Goal: Information Seeking & Learning: Learn about a topic

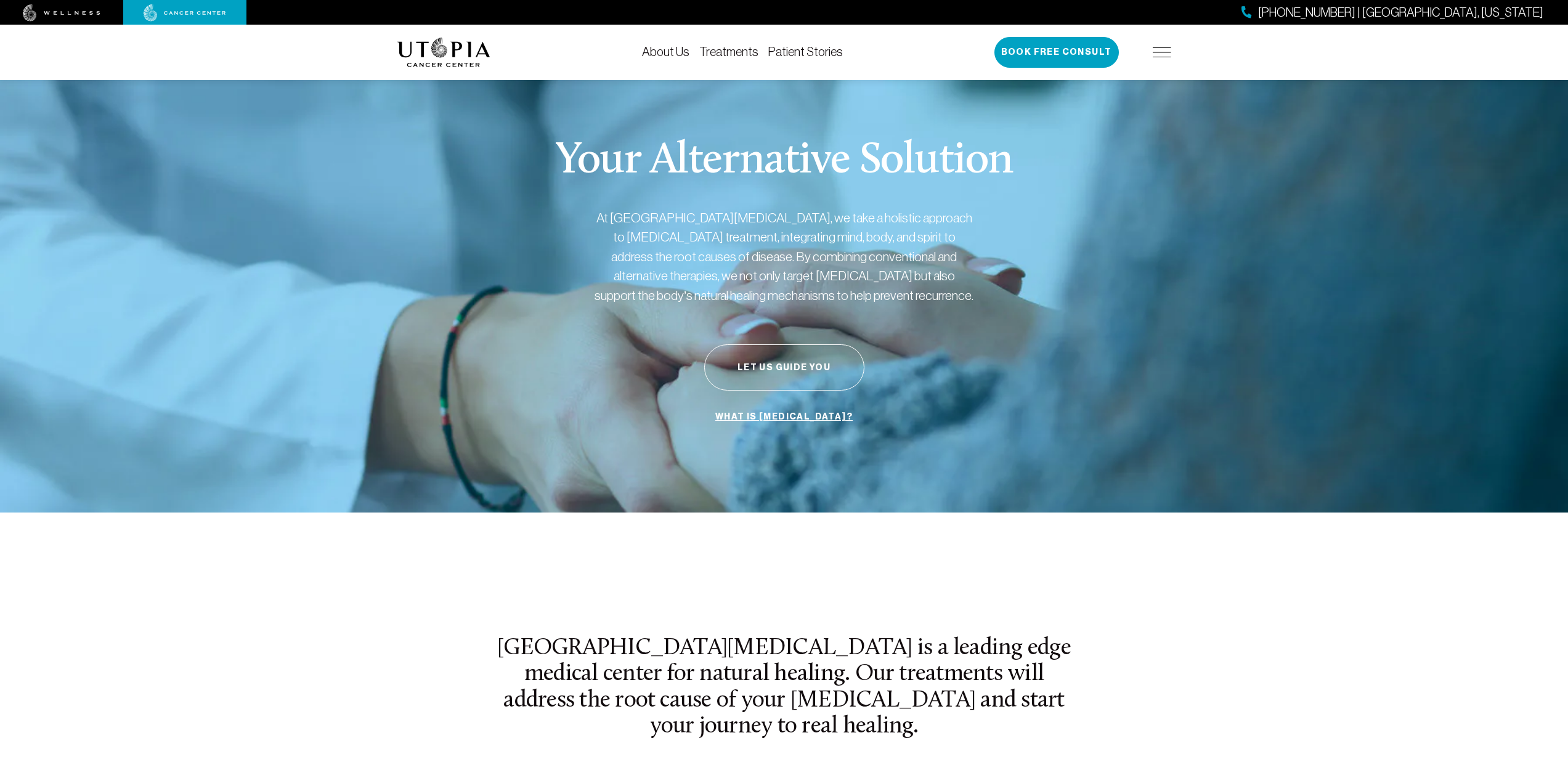
click at [724, 49] on link "Treatments" at bounding box center [729, 52] width 59 height 13
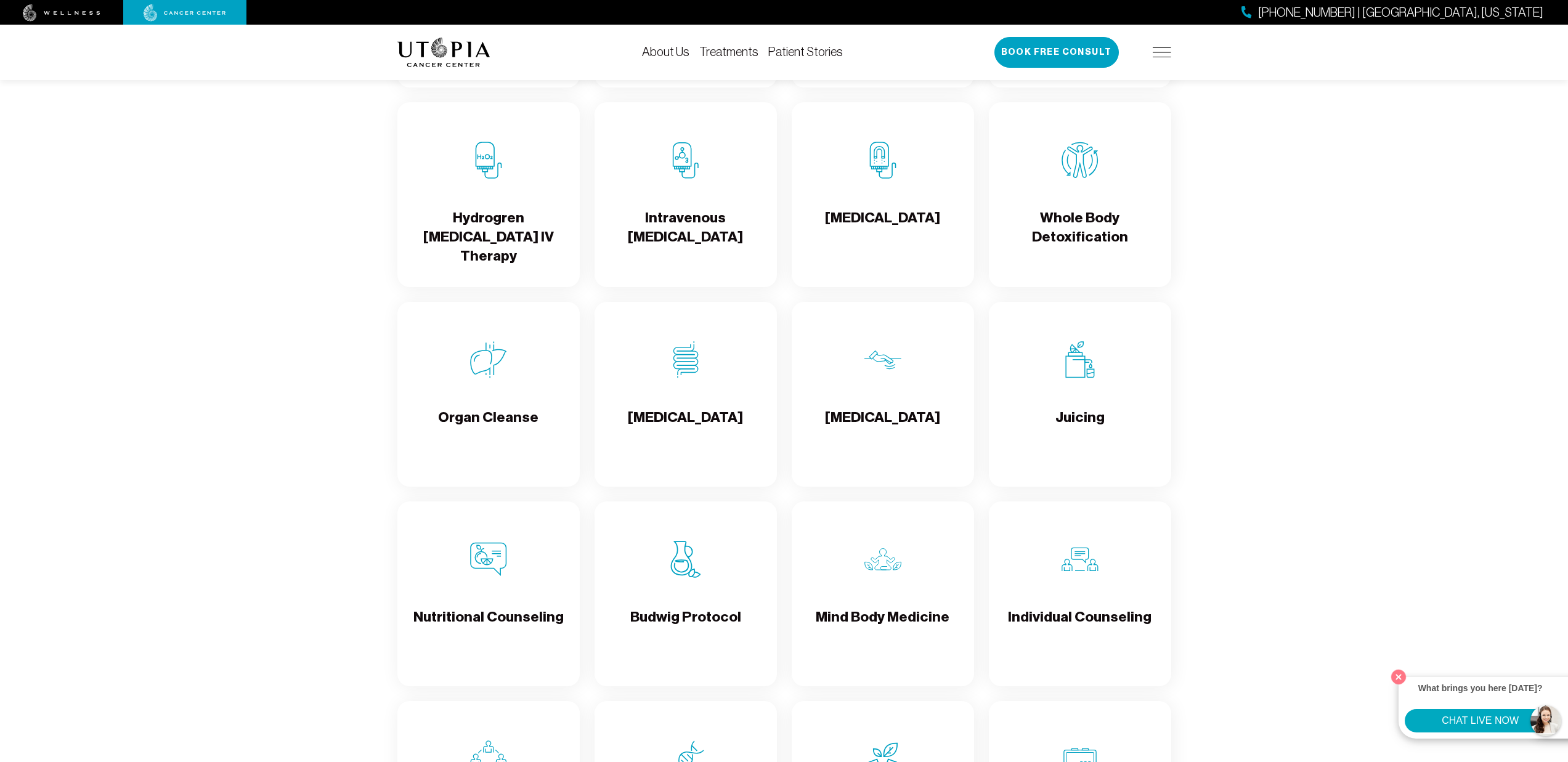
scroll to position [1577, 0]
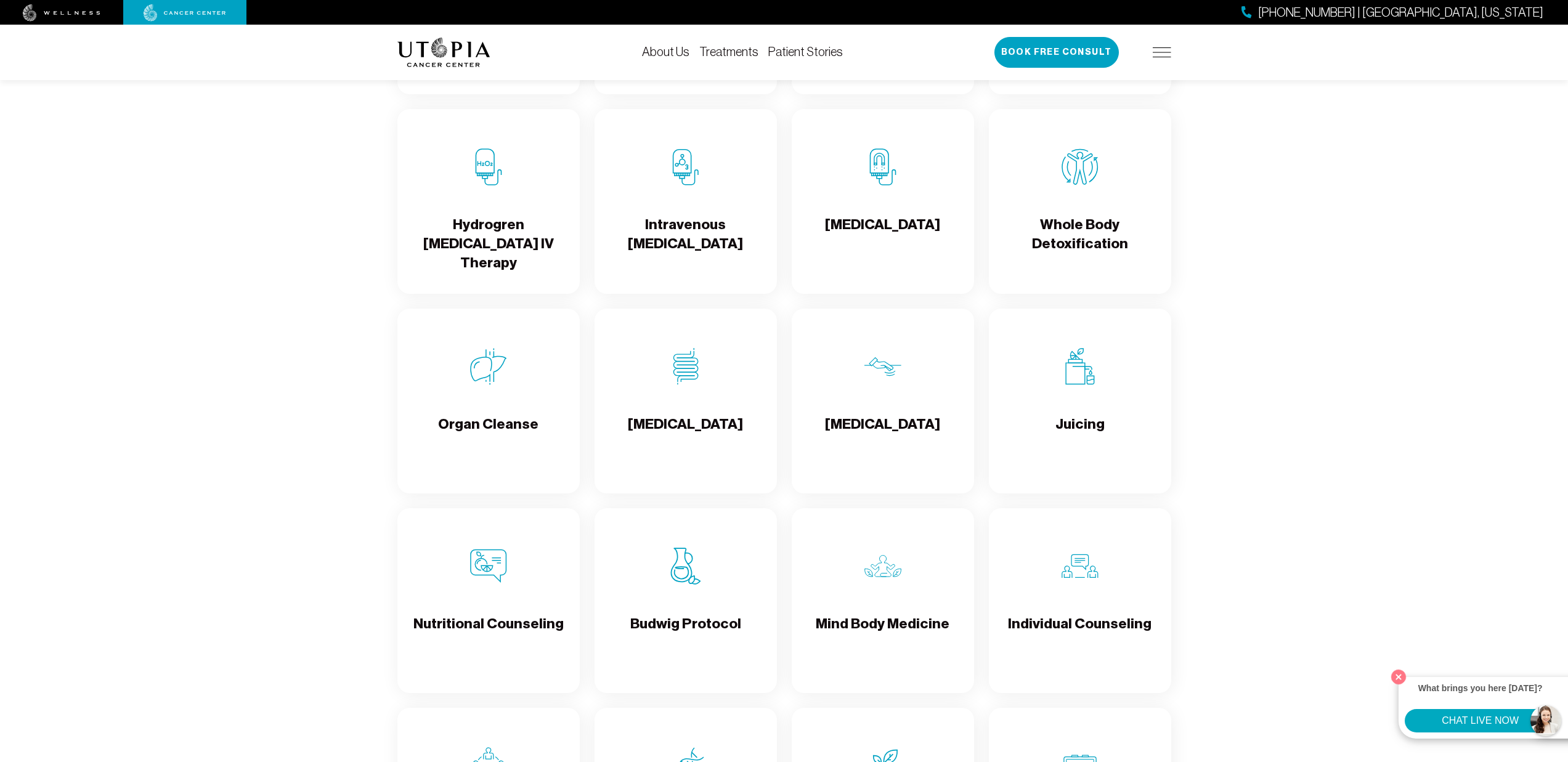
click at [710, 406] on div "[MEDICAL_DATA]" at bounding box center [686, 401] width 183 height 185
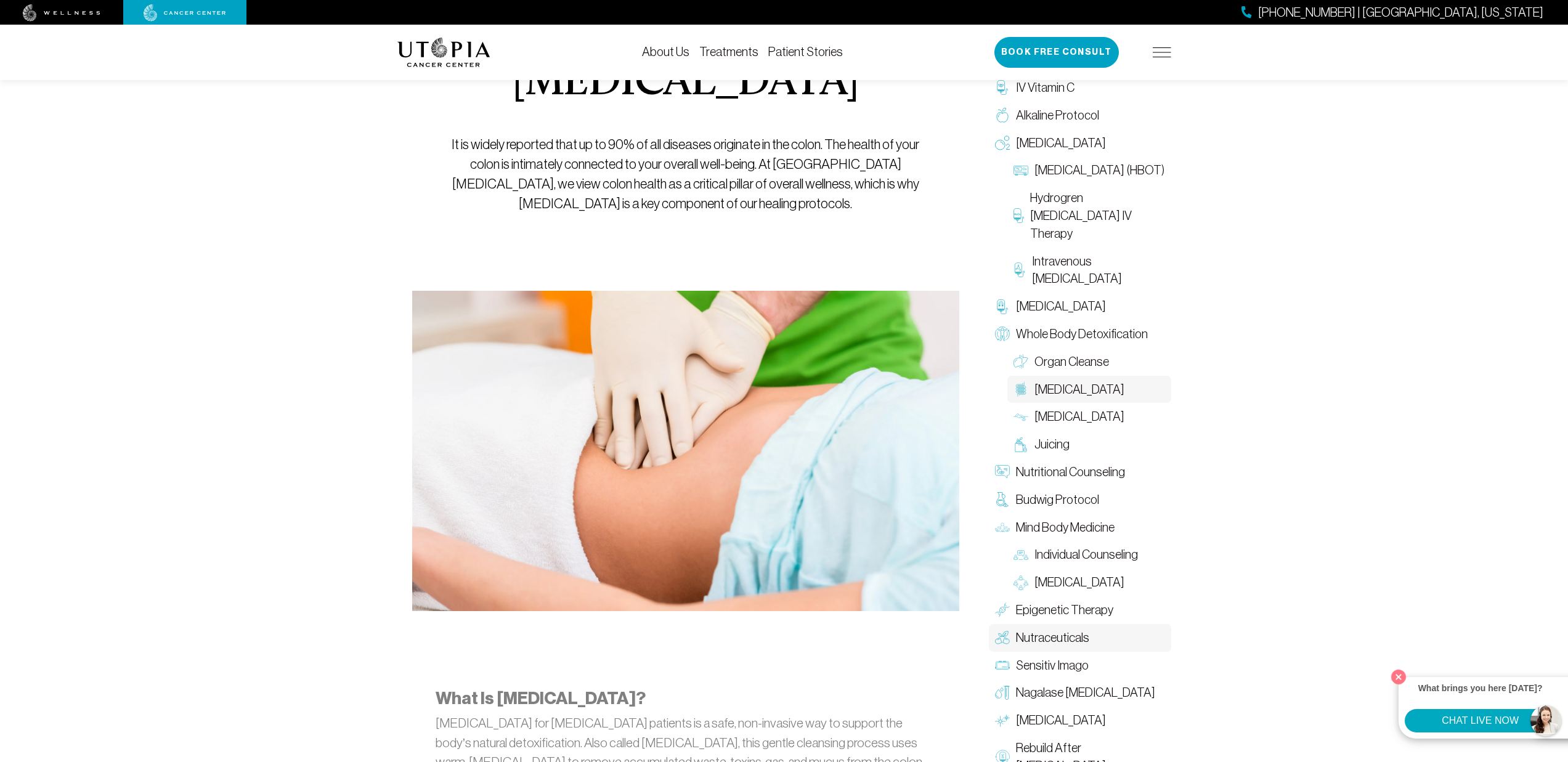
scroll to position [155, 0]
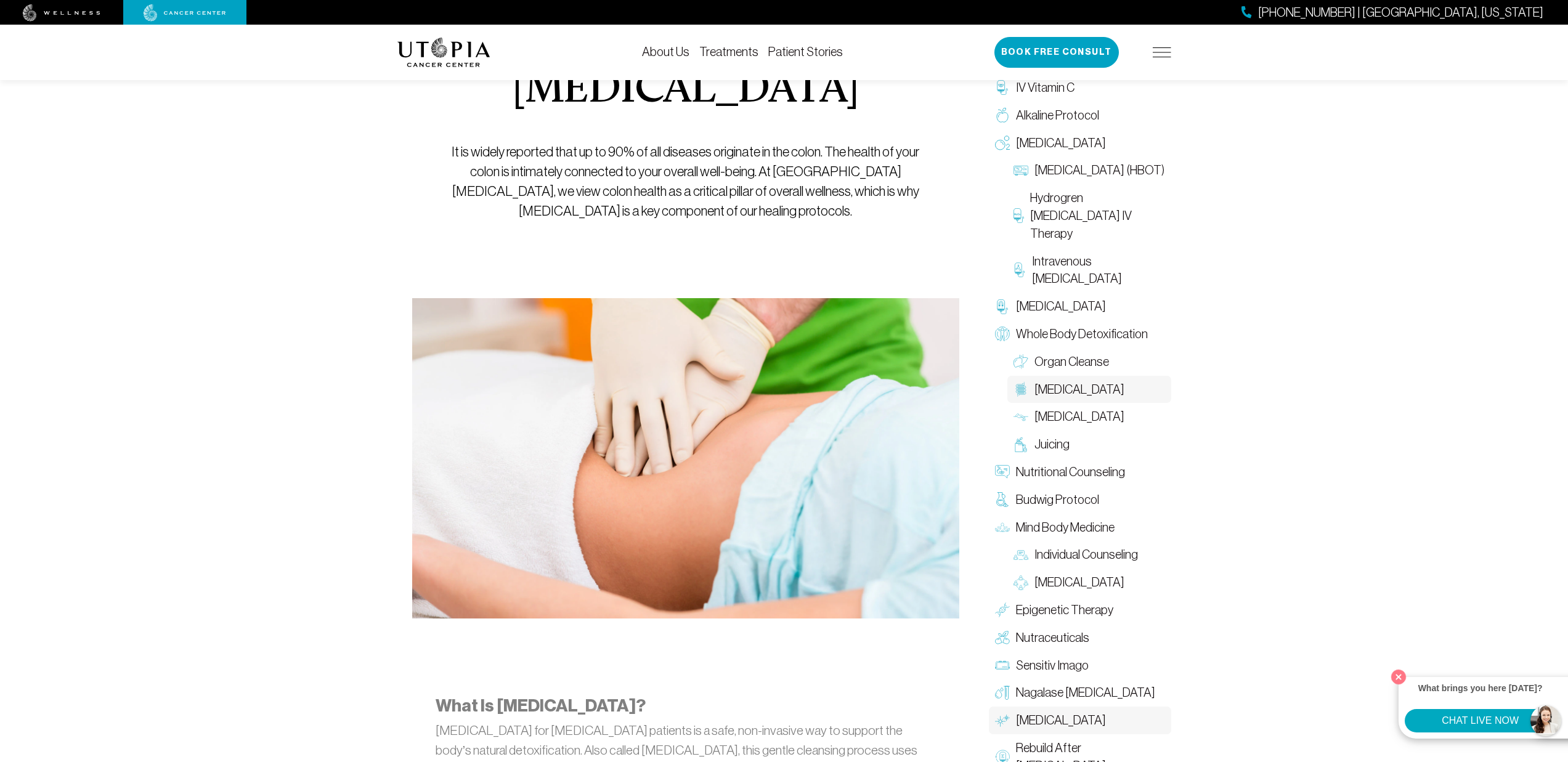
click at [1044, 724] on span "[MEDICAL_DATA]" at bounding box center [1061, 721] width 90 height 18
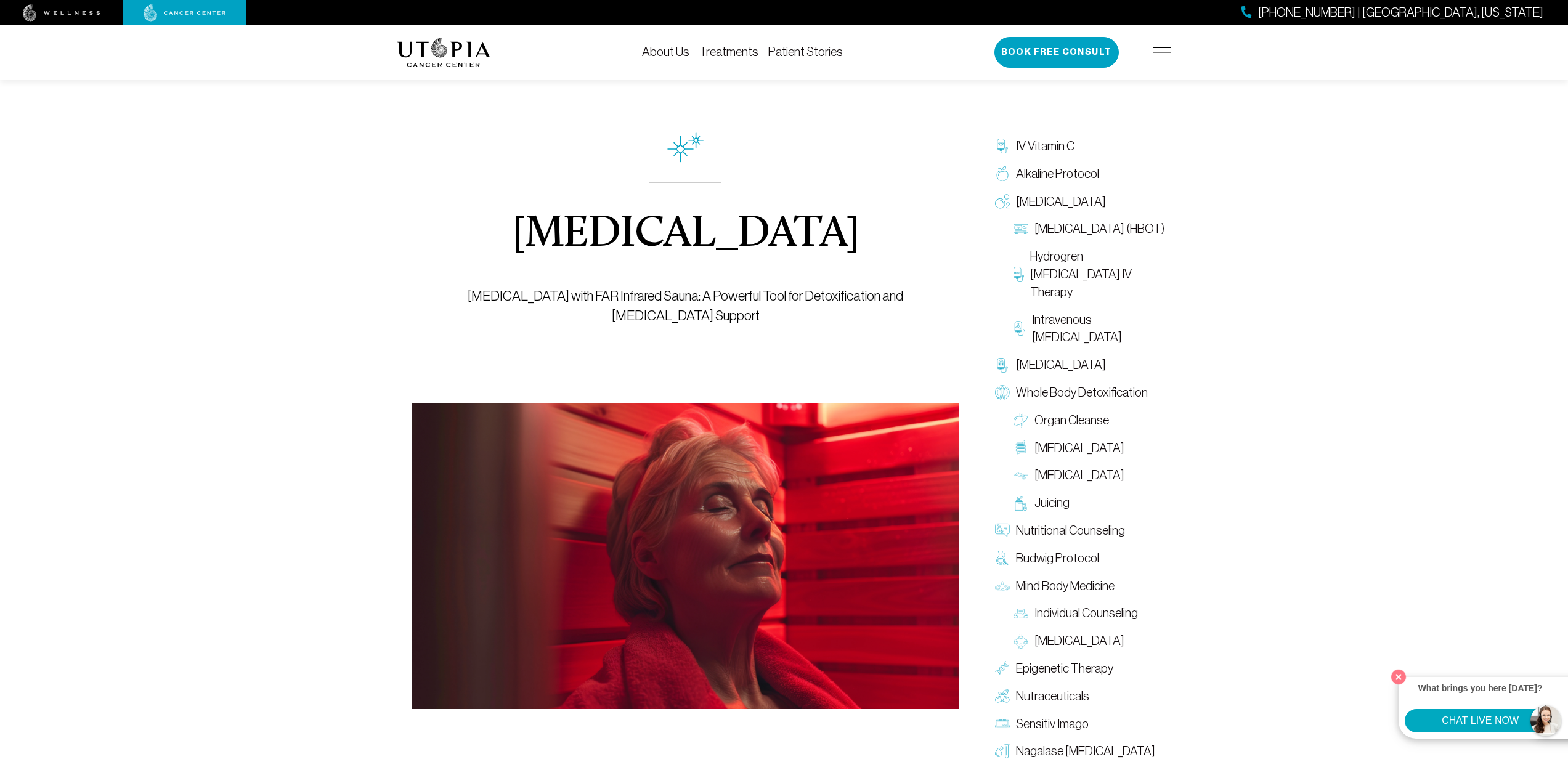
click at [469, 49] on img at bounding box center [444, 52] width 93 height 29
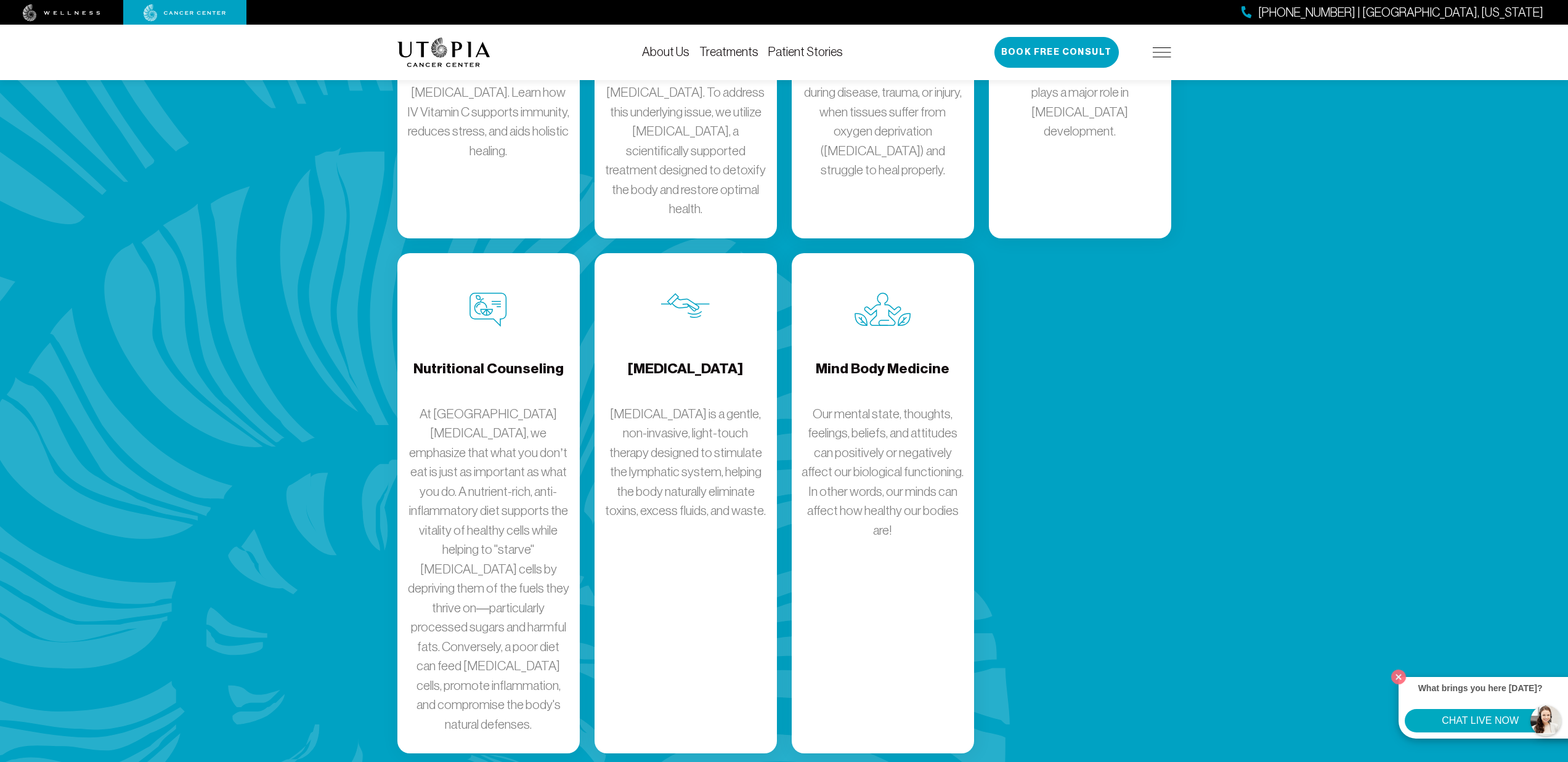
scroll to position [2039, 0]
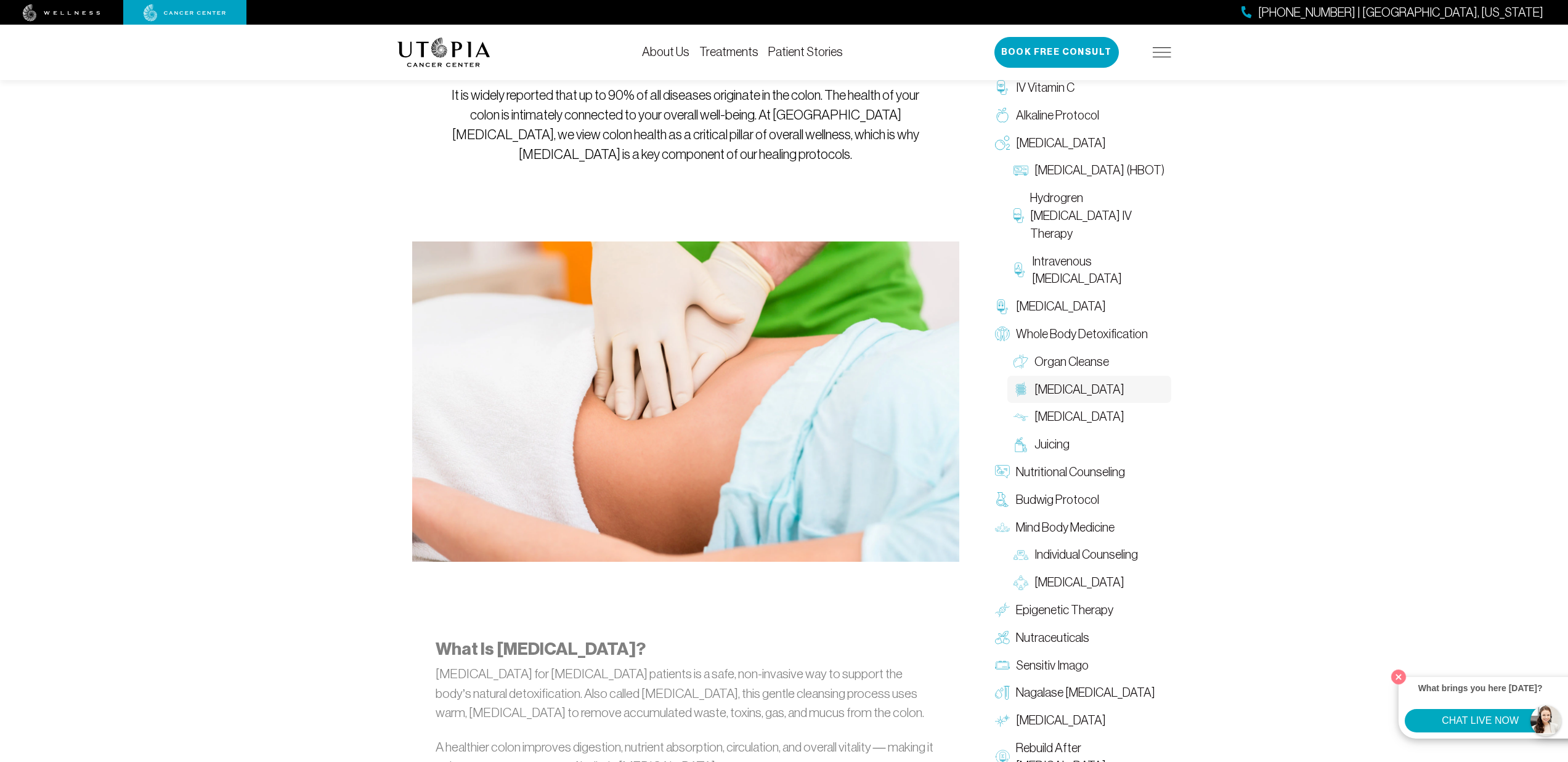
scroll to position [216, 0]
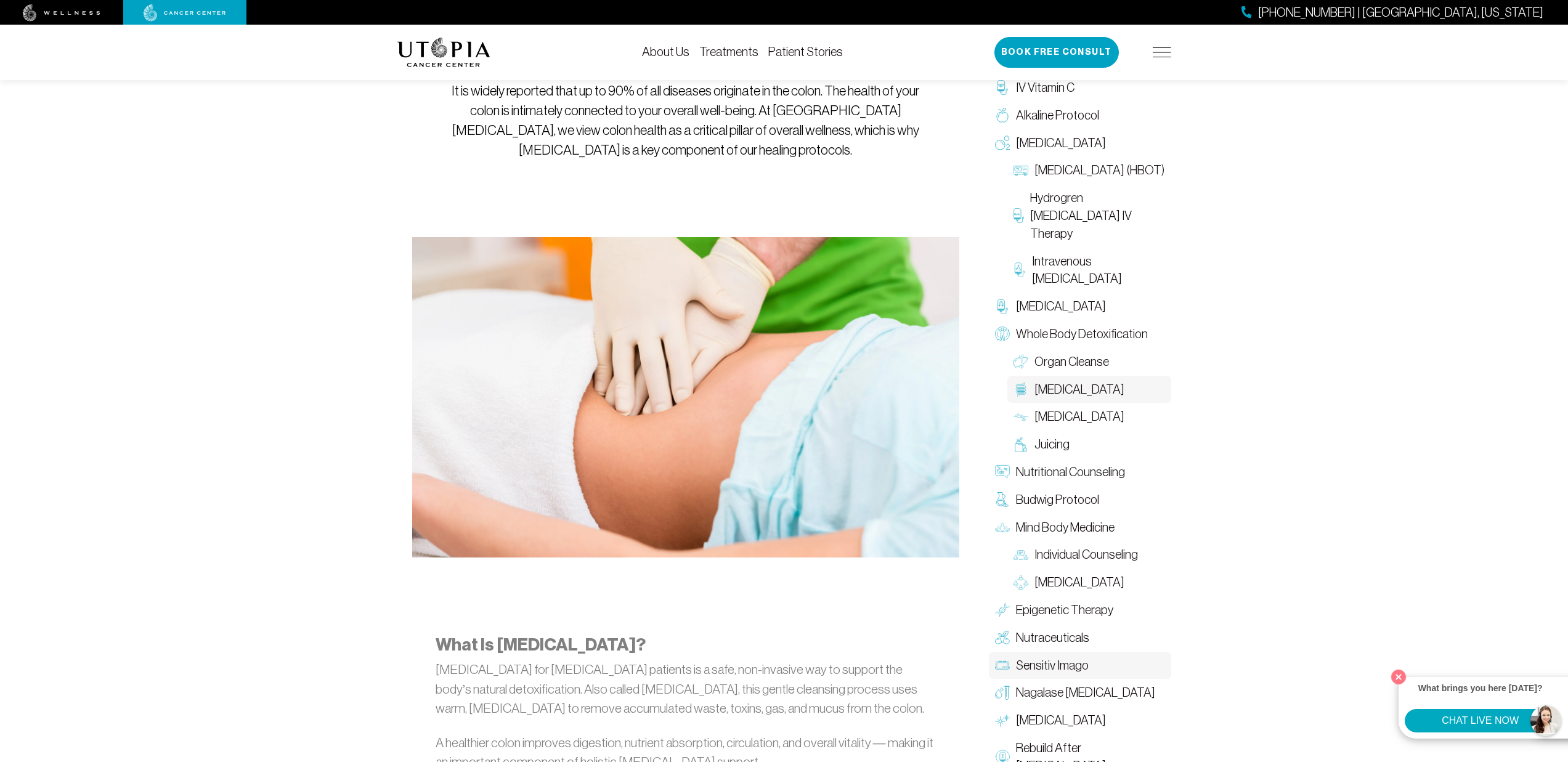
click at [1051, 669] on span "Sensitiv Imago" at bounding box center [1052, 666] width 73 height 18
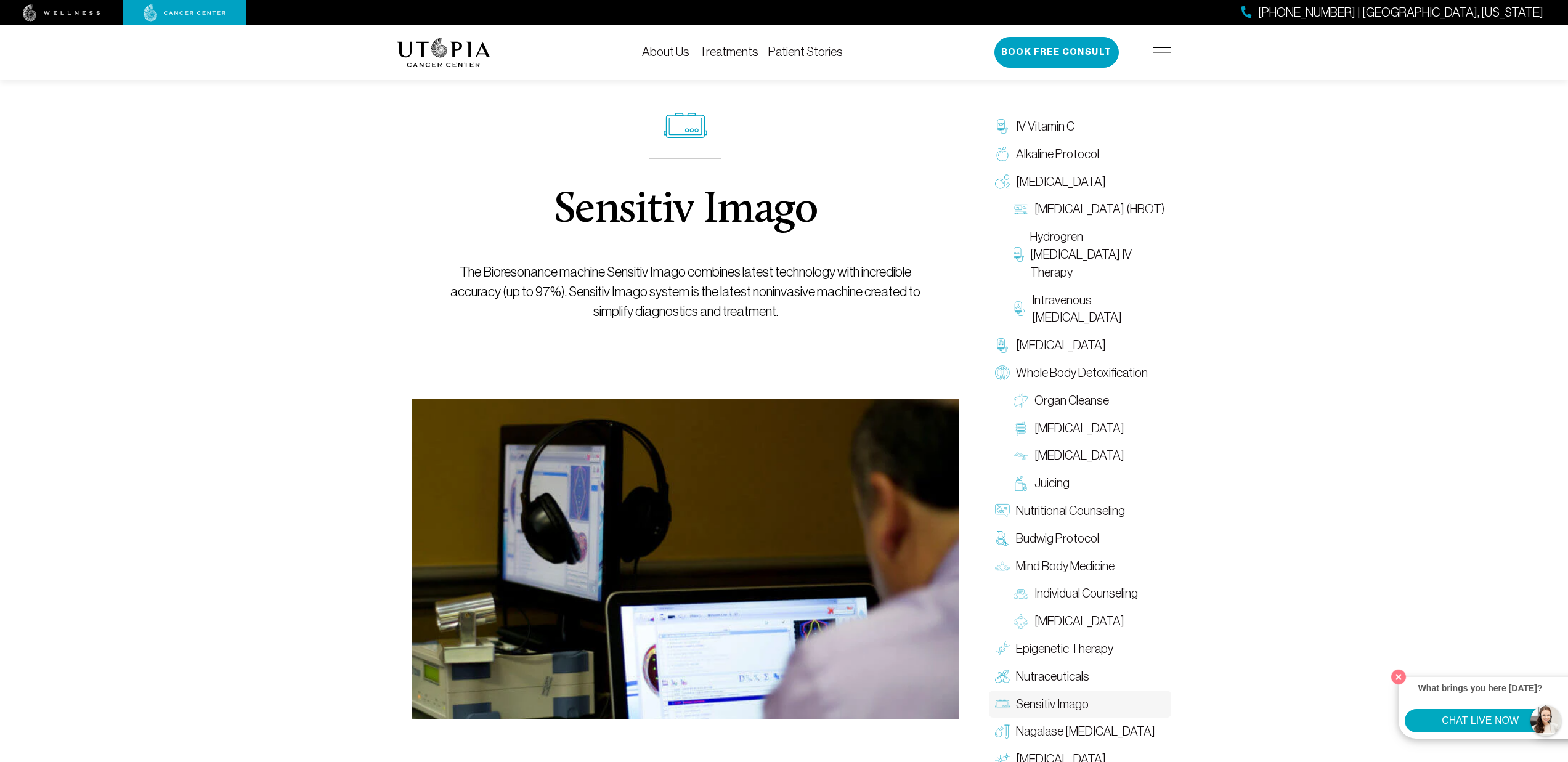
scroll to position [15, 0]
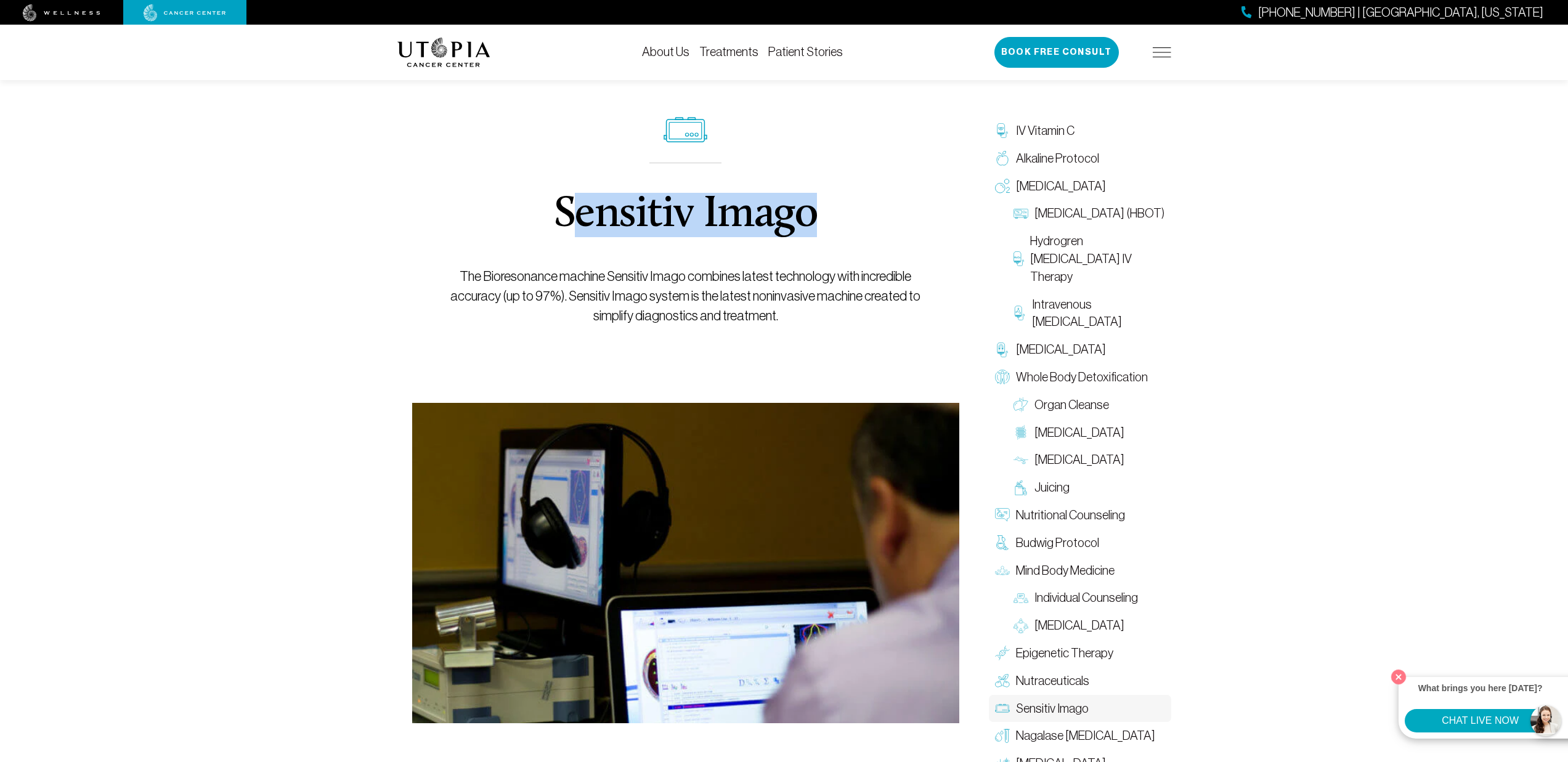
drag, startPoint x: 565, startPoint y: 219, endPoint x: 819, endPoint y: 213, distance: 254.1
click at [819, 213] on div "Sensitiv Imago The Bioresonance machine Sensitiv Imago combines latest technolo…" at bounding box center [685, 221] width 491 height 363
drag, startPoint x: 556, startPoint y: 217, endPoint x: 825, endPoint y: 222, distance: 269.0
click at [825, 222] on div "Sensitiv Imago The Bioresonance machine Sensitiv Imago combines latest technolo…" at bounding box center [685, 221] width 491 height 363
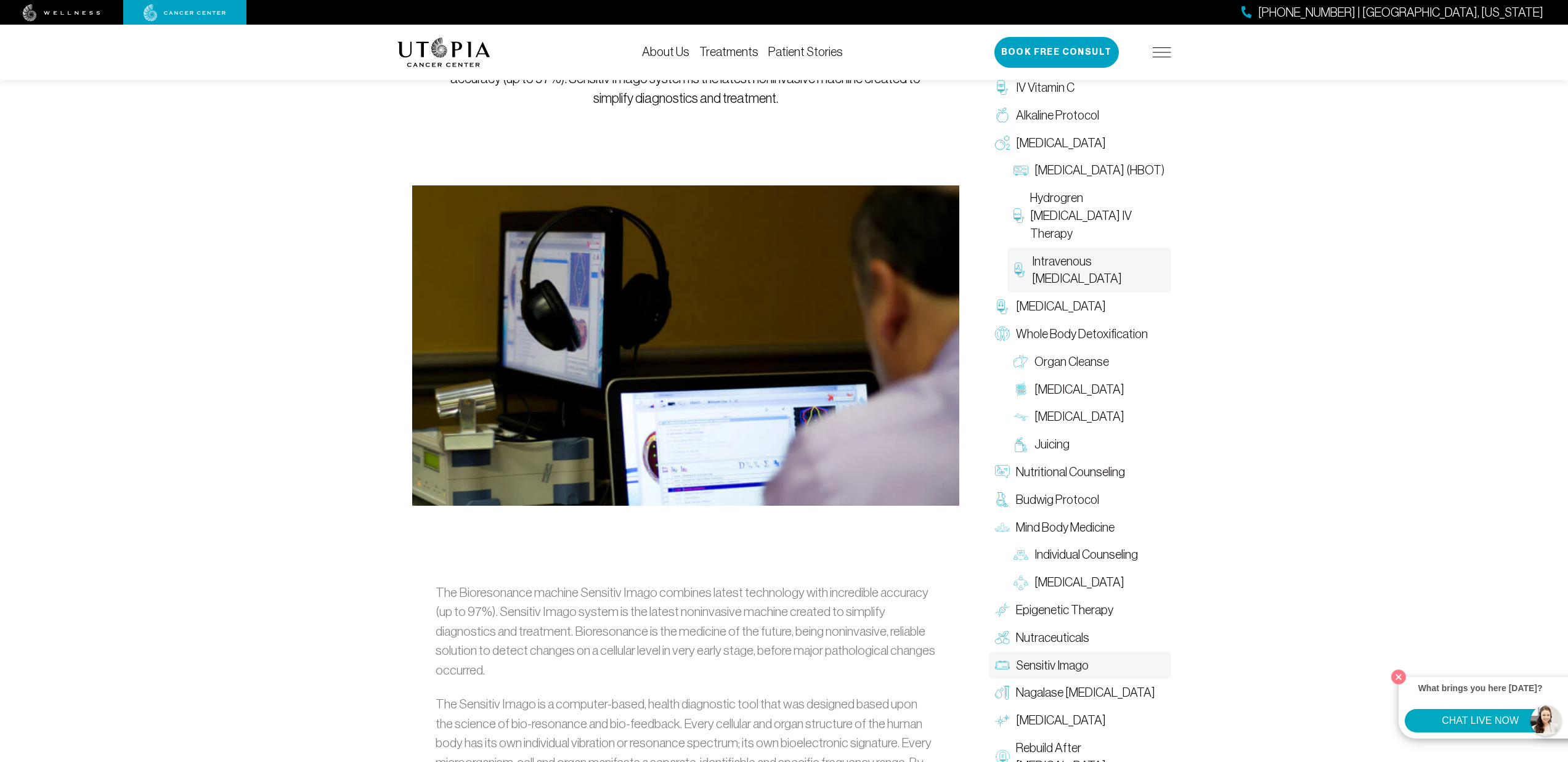
scroll to position [234, 0]
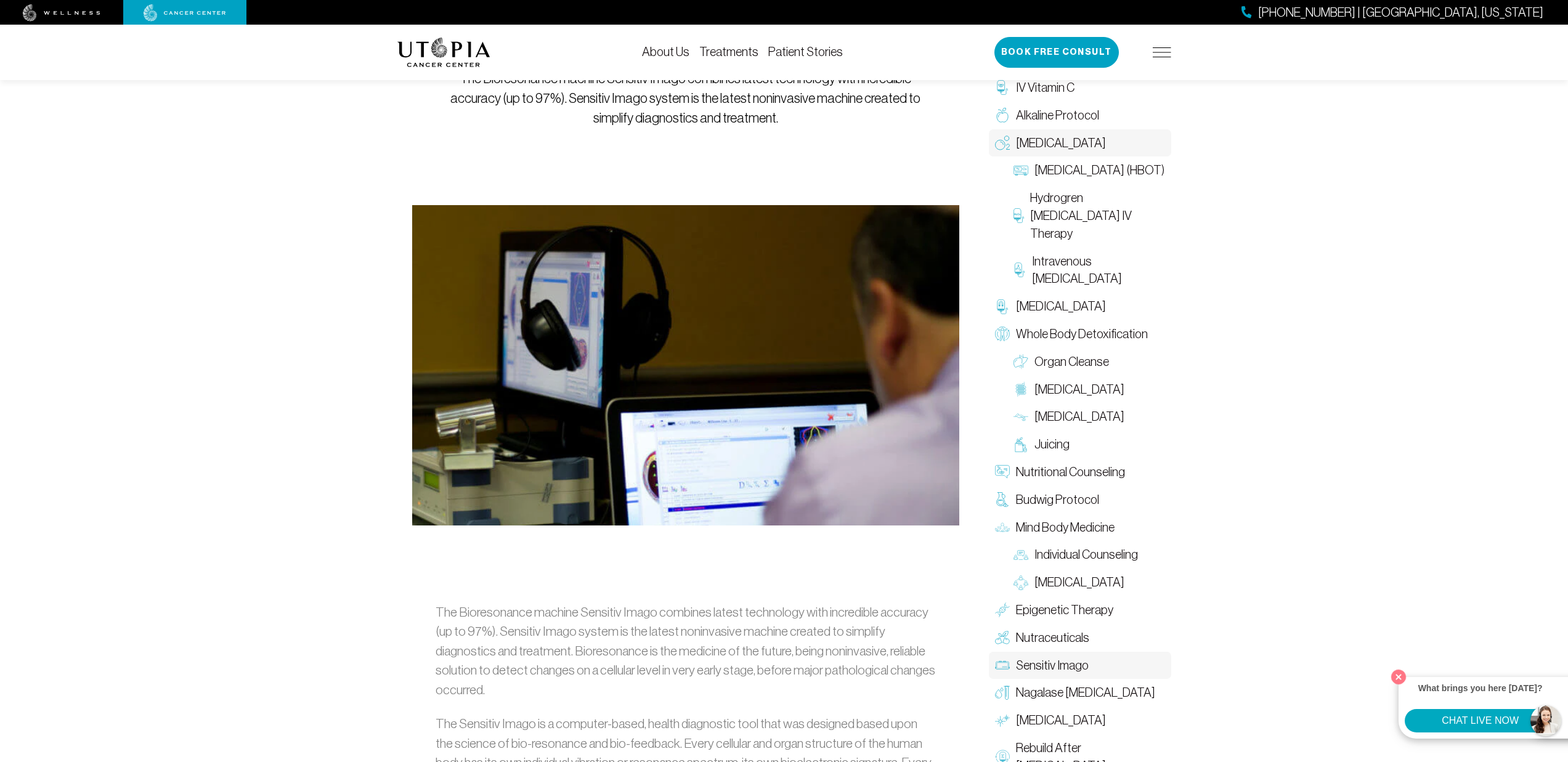
click at [1070, 146] on span "[MEDICAL_DATA]" at bounding box center [1061, 143] width 90 height 18
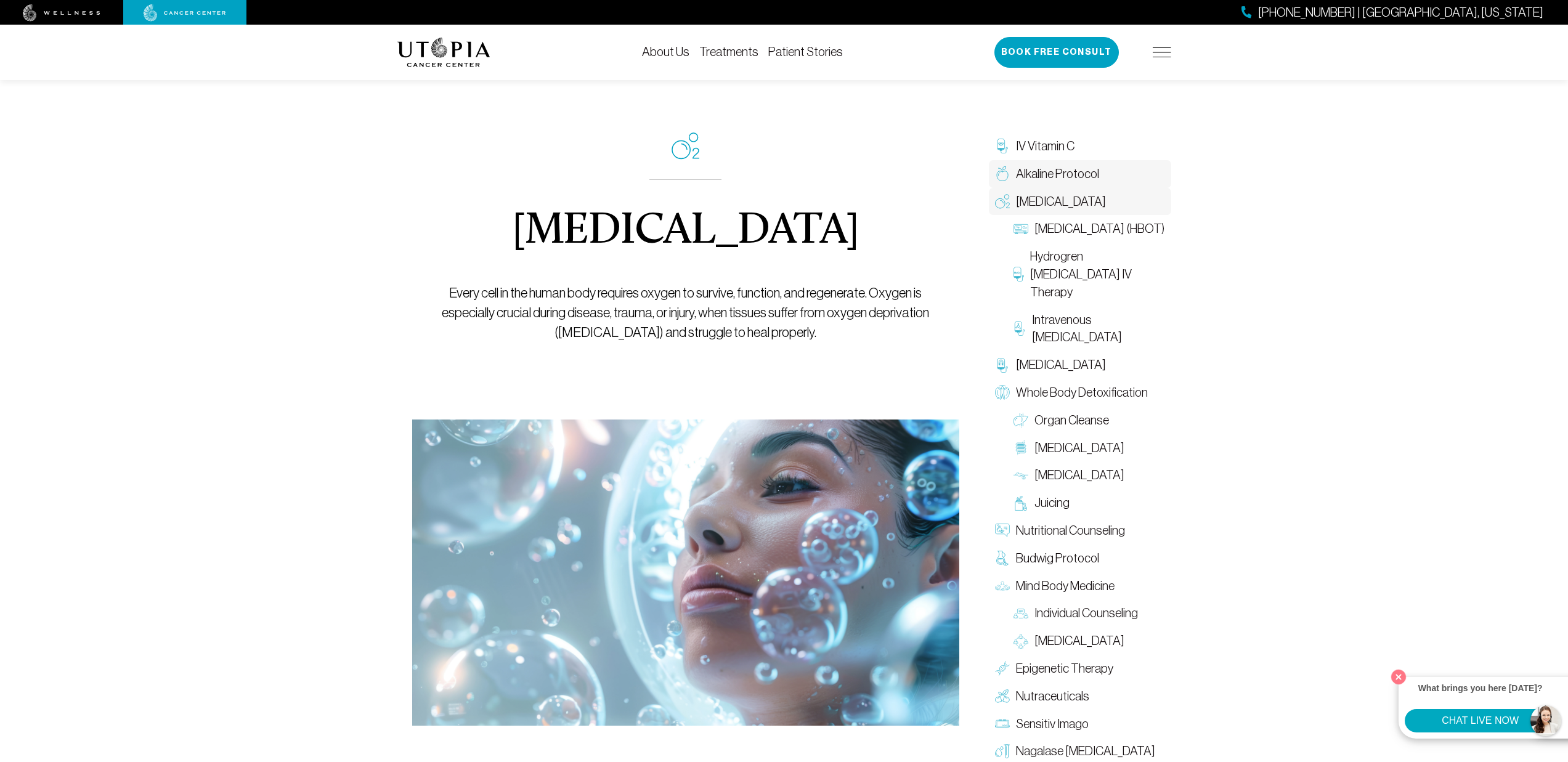
click at [1068, 180] on span "Alkaline Protocol" at bounding box center [1057, 174] width 83 height 18
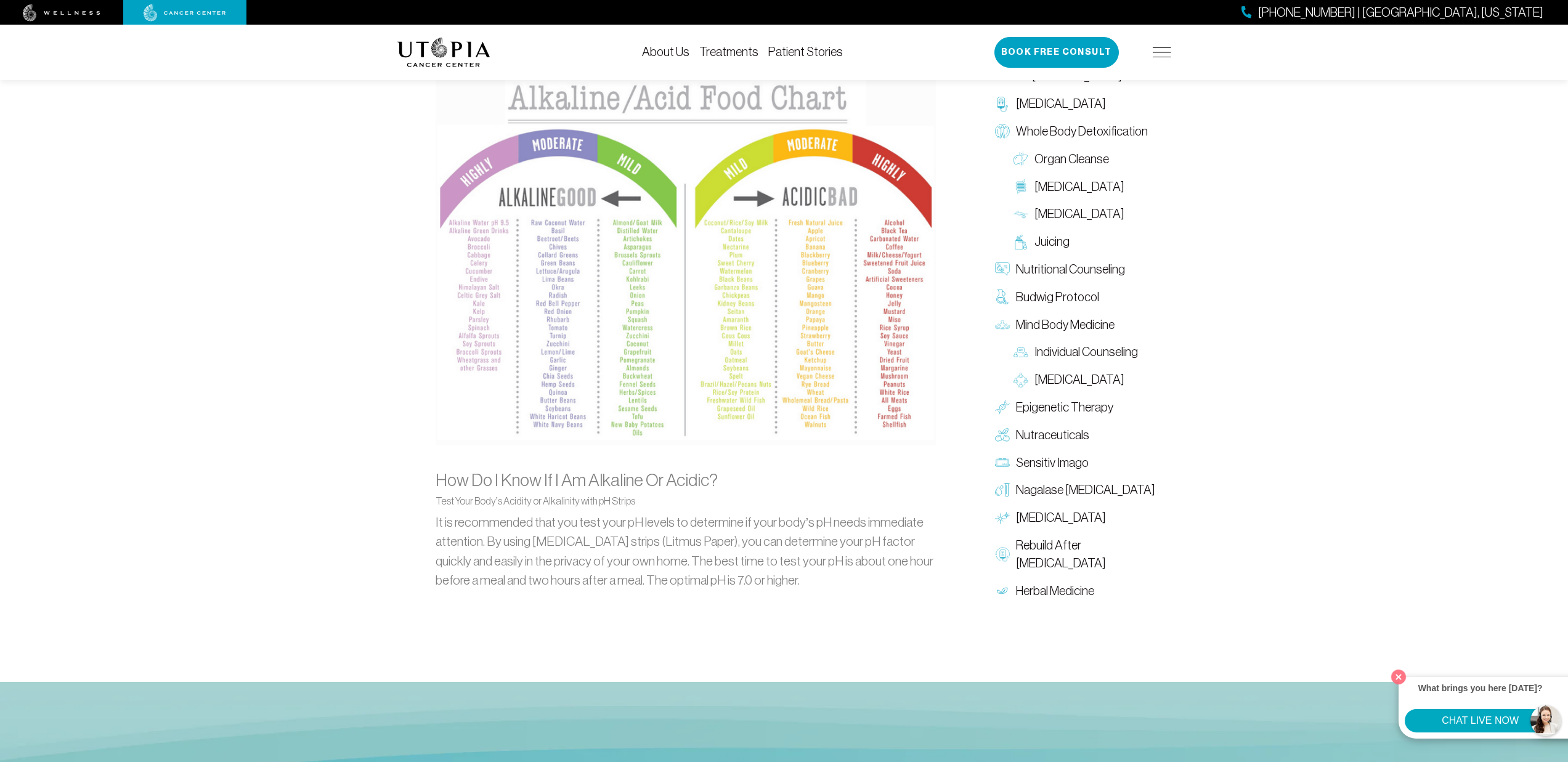
scroll to position [1196, 0]
click at [1059, 328] on span "Mind Body Medicine" at bounding box center [1065, 327] width 99 height 18
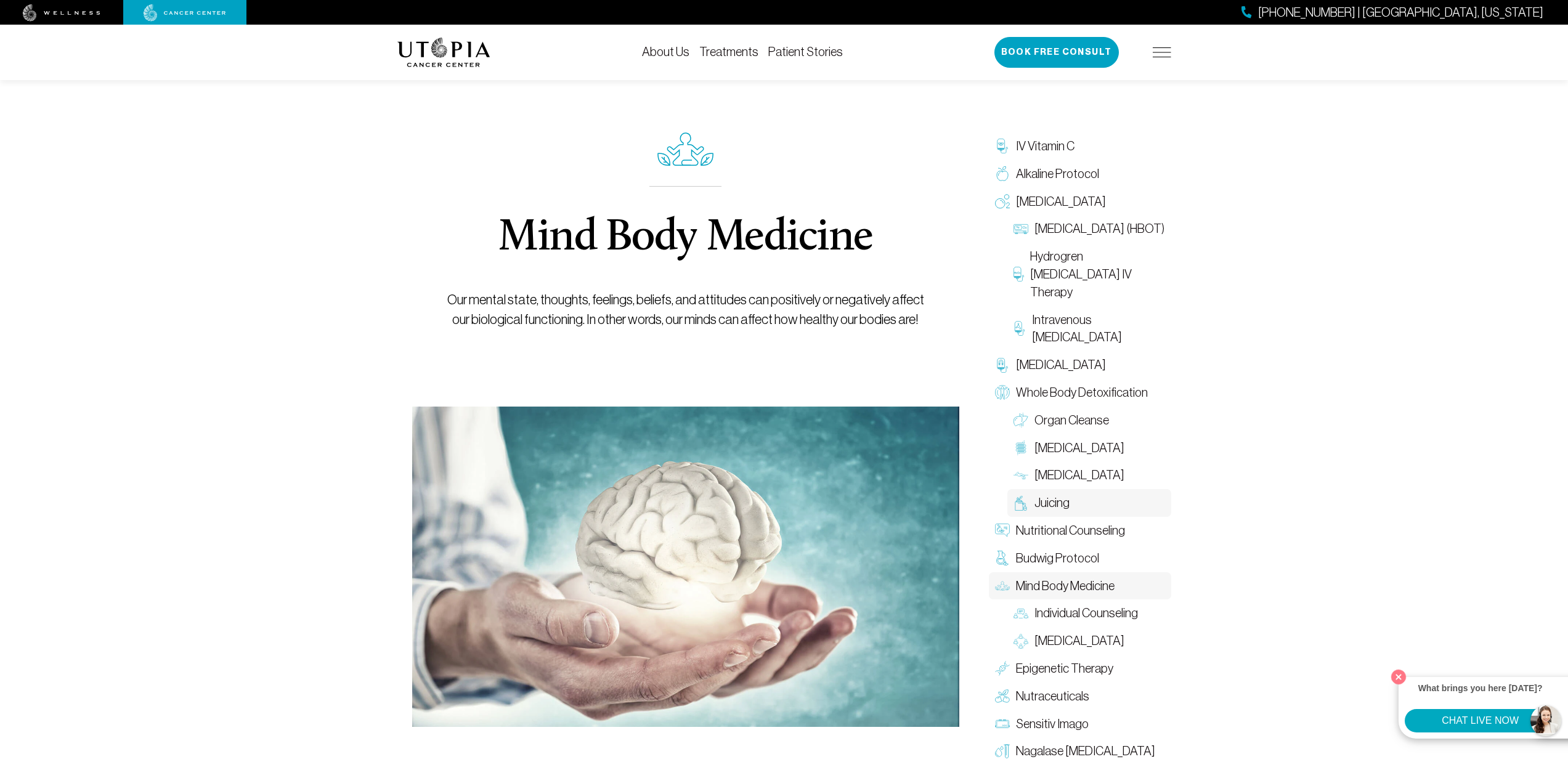
click at [1062, 502] on span "Juicing" at bounding box center [1052, 503] width 35 height 18
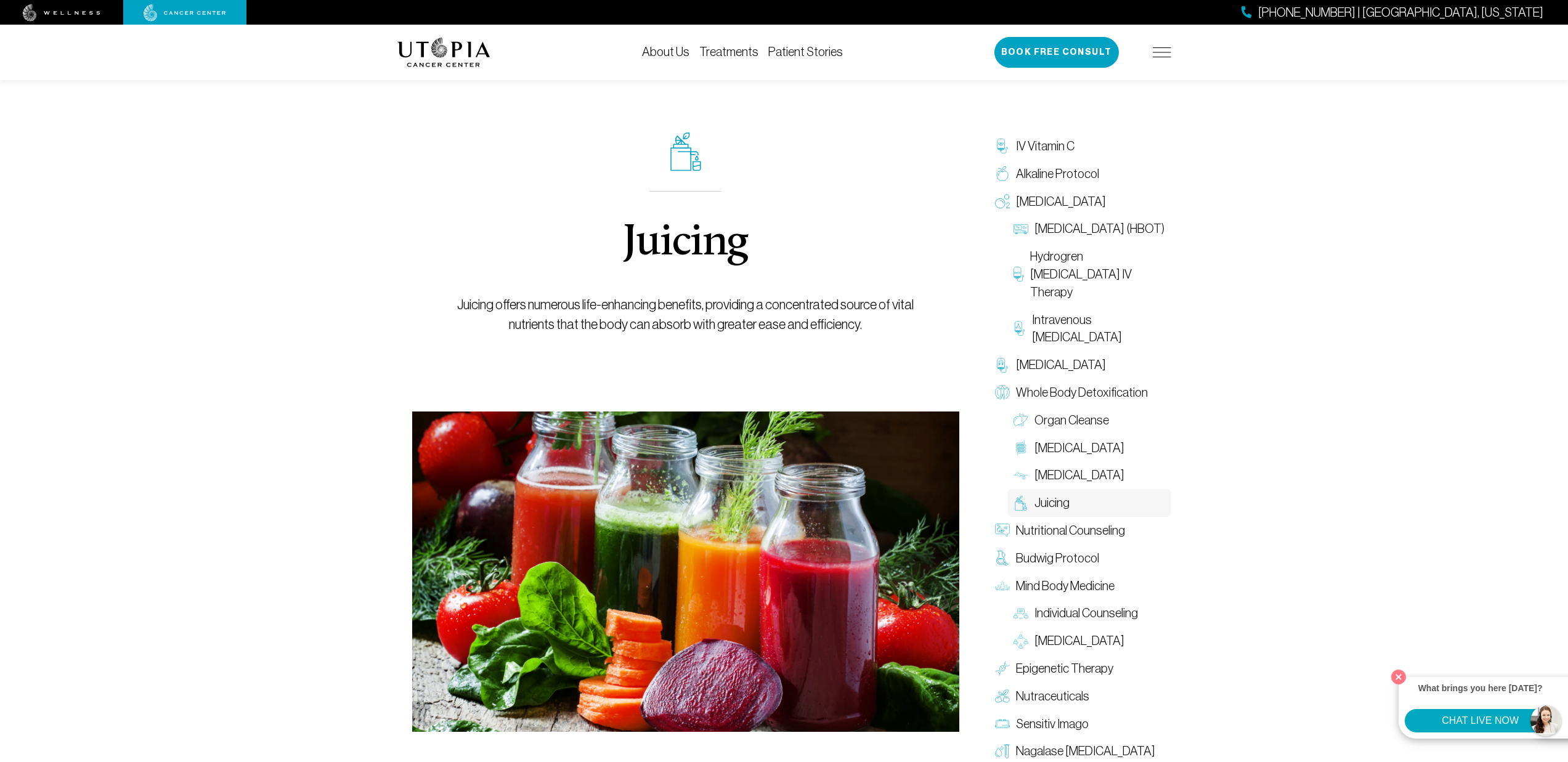
click at [77, 13] on img at bounding box center [61, 13] width 77 height 17
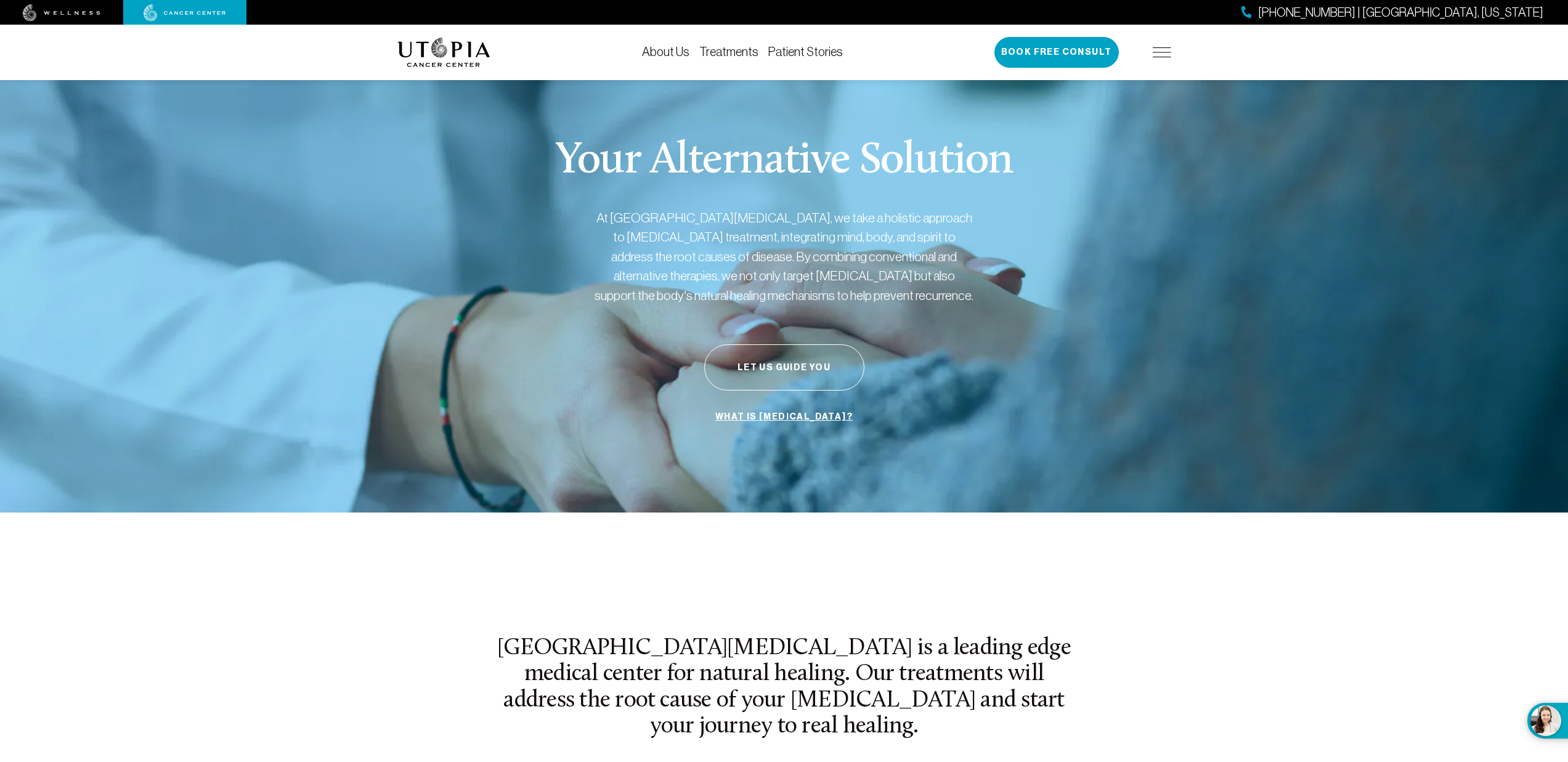
click at [96, 5] on img at bounding box center [61, 13] width 77 height 17
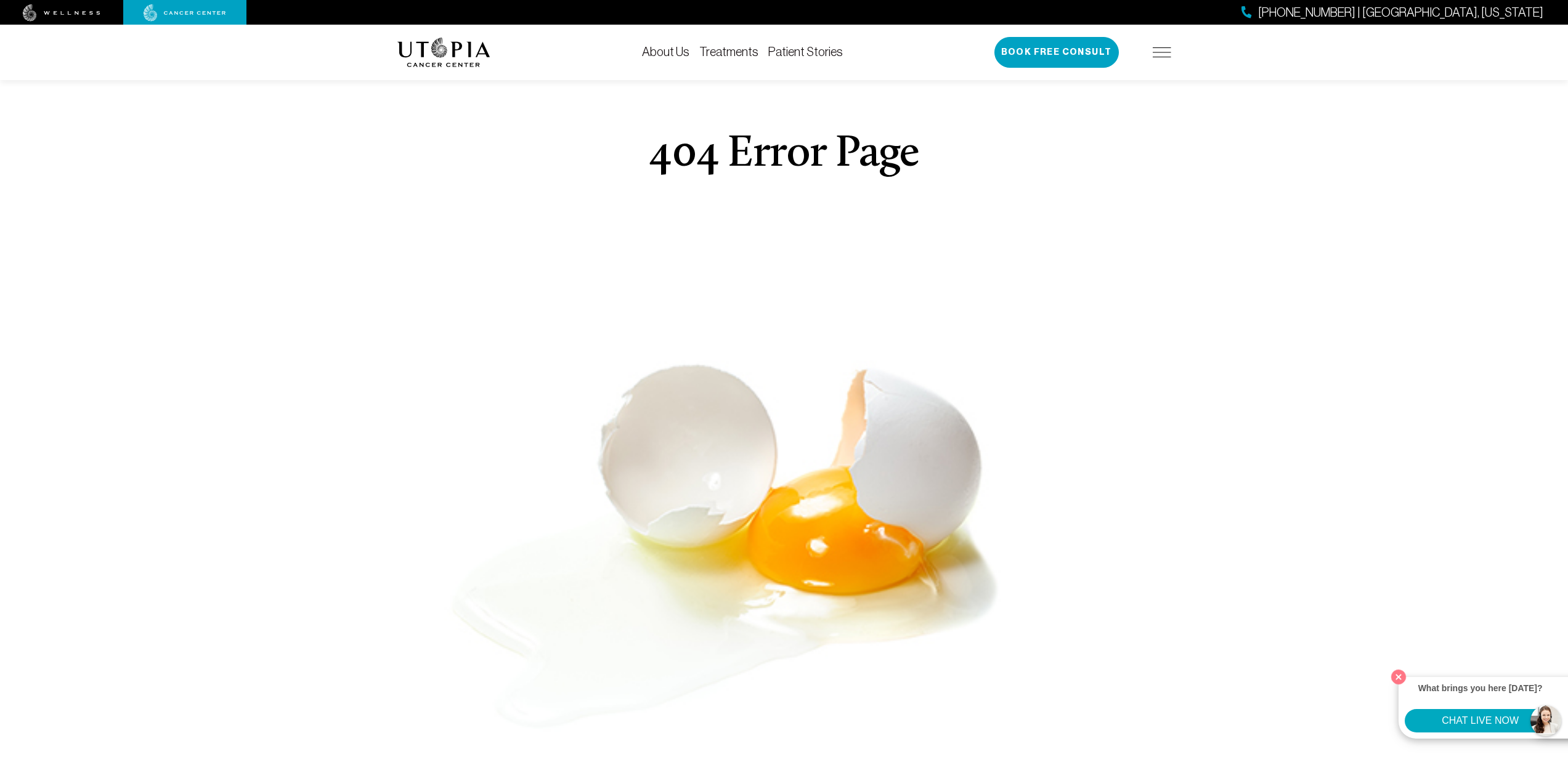
click at [158, 16] on img at bounding box center [185, 13] width 82 height 17
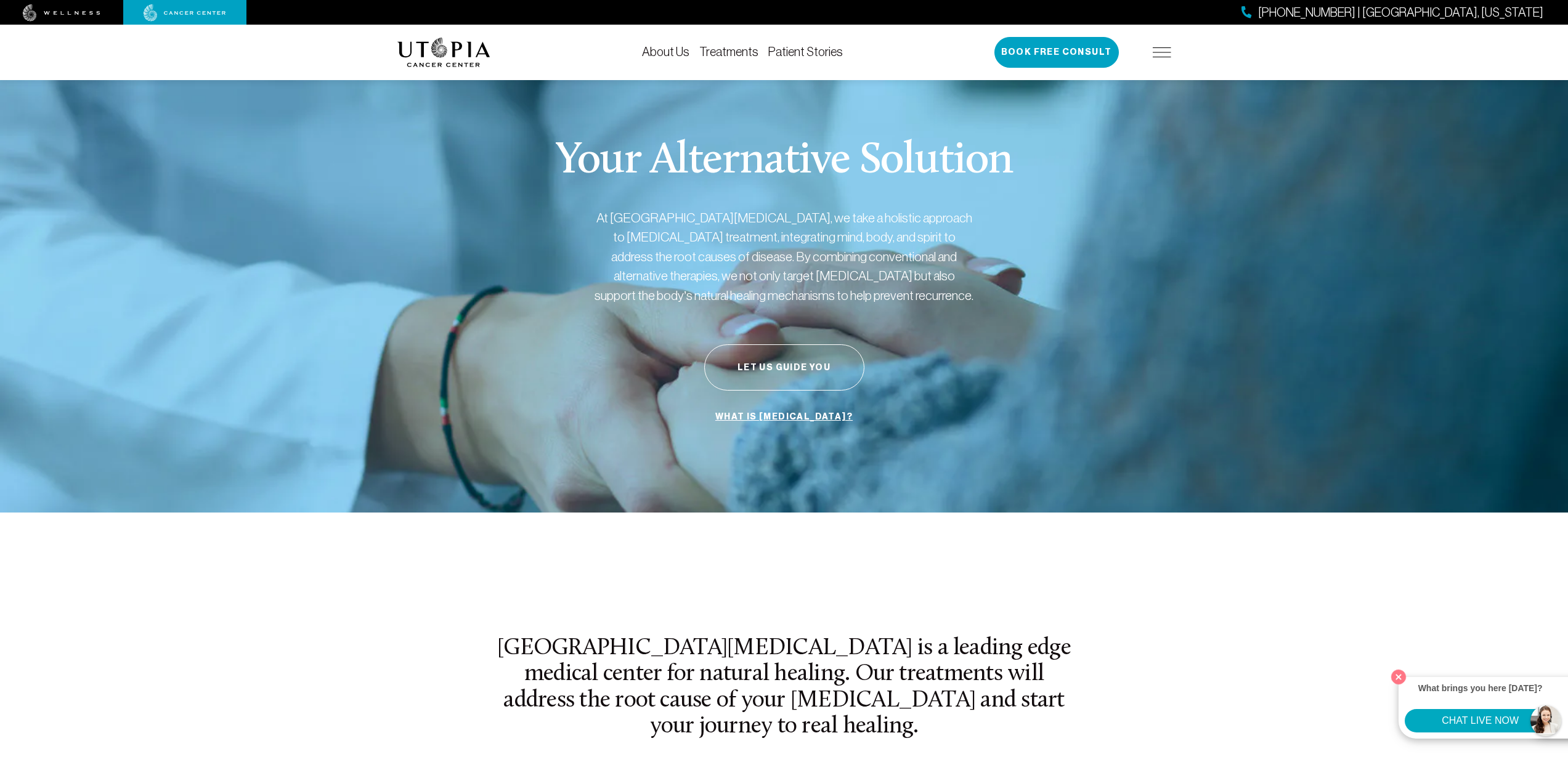
click at [96, 16] on img at bounding box center [61, 13] width 77 height 17
click at [74, 18] on img at bounding box center [61, 13] width 77 height 17
click at [85, 14] on img at bounding box center [61, 13] width 77 height 17
click at [81, 10] on img at bounding box center [61, 13] width 77 height 17
